Goal: Task Accomplishment & Management: Manage account settings

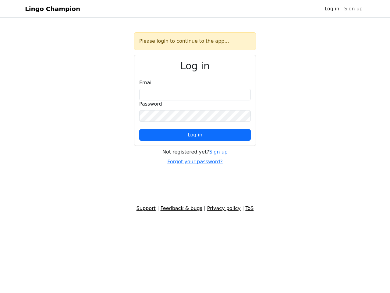
click at [195, 135] on span "Log in" at bounding box center [195, 135] width 15 height 6
